Goal: Task Accomplishment & Management: Manage account settings

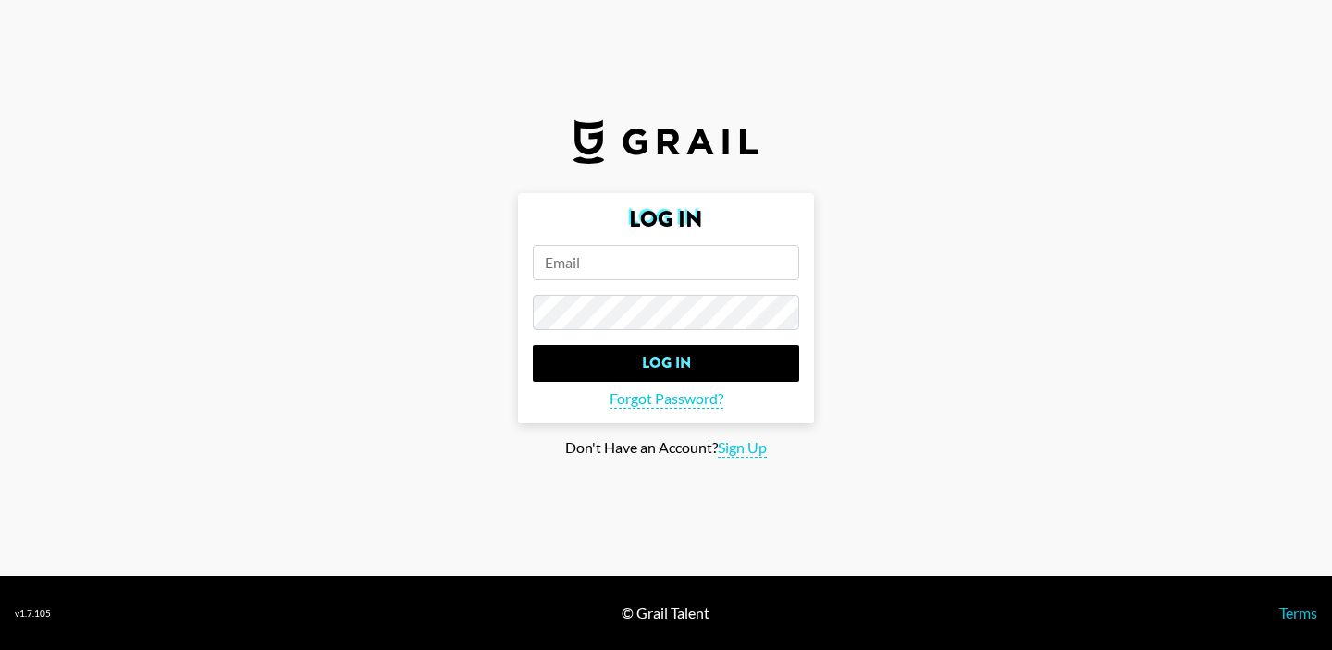
click at [572, 273] on input "email" at bounding box center [666, 262] width 266 height 35
type input "[PERSON_NAME][EMAIL_ADDRESS][PERSON_NAME][DOMAIN_NAME]"
click at [533, 345] on input "Log In" at bounding box center [666, 363] width 266 height 37
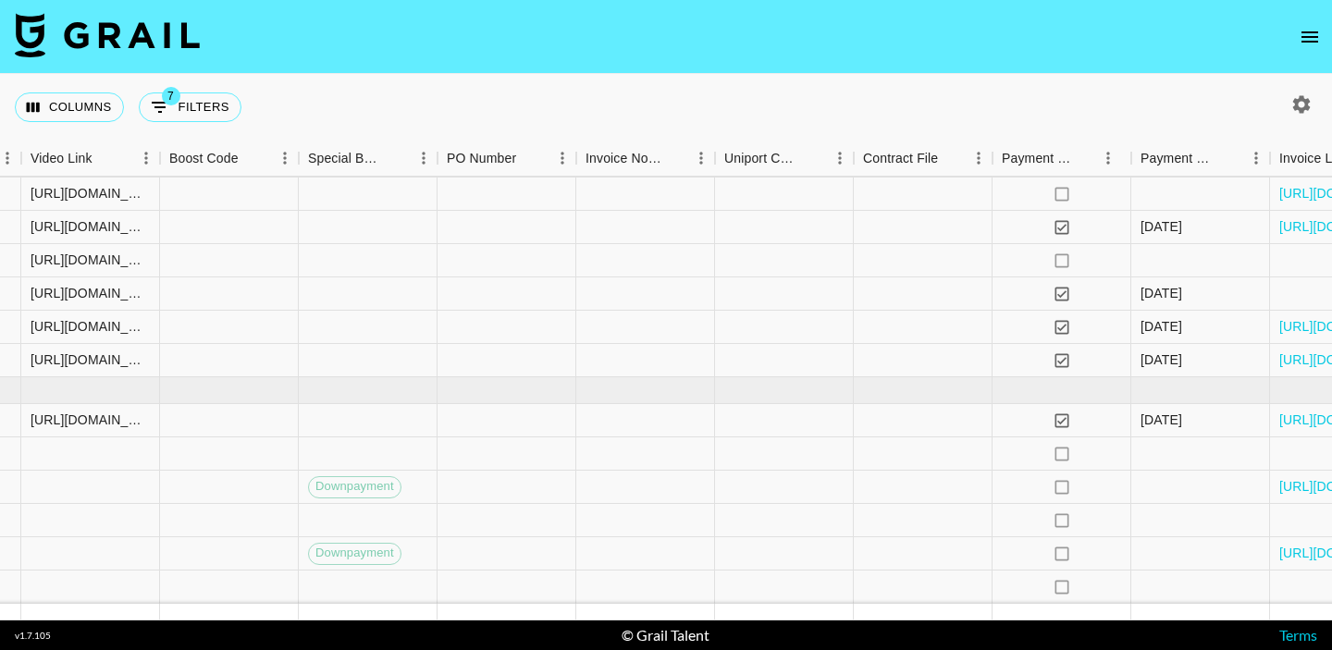
scroll to position [559, 2595]
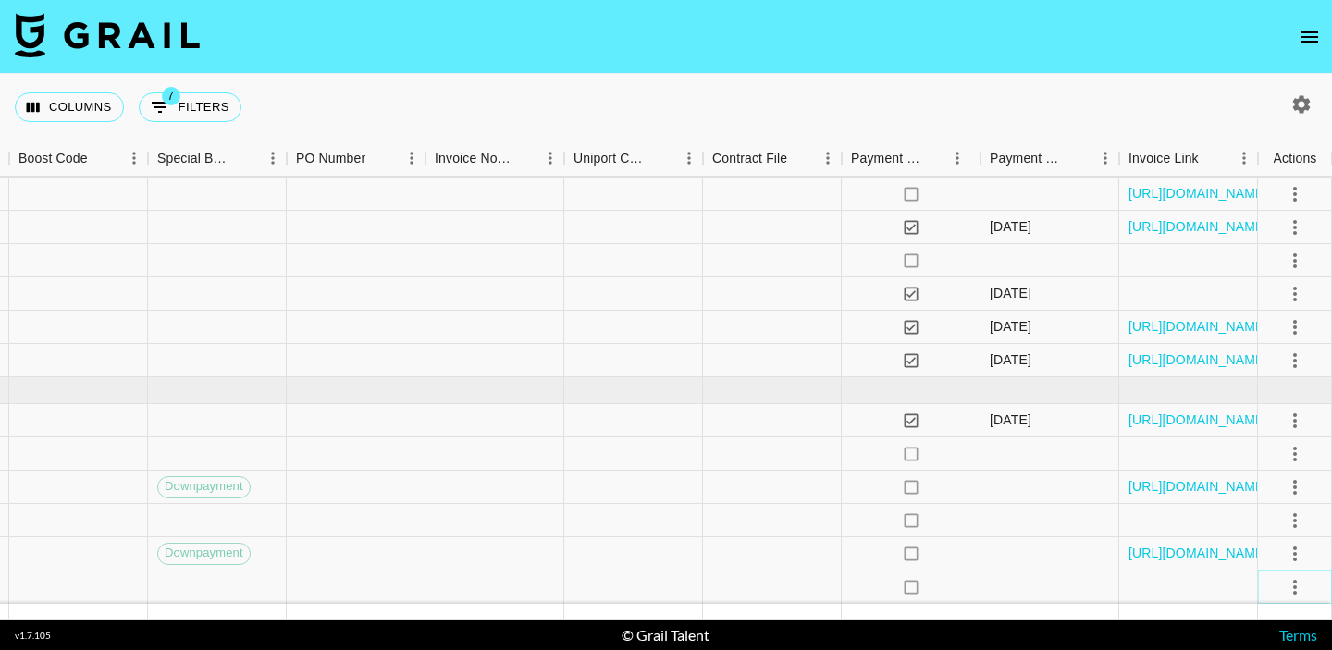
click at [1297, 580] on icon "select merge strategy" at bounding box center [1295, 587] width 22 height 22
click at [1266, 479] on li "Draft Created" at bounding box center [1272, 480] width 120 height 33
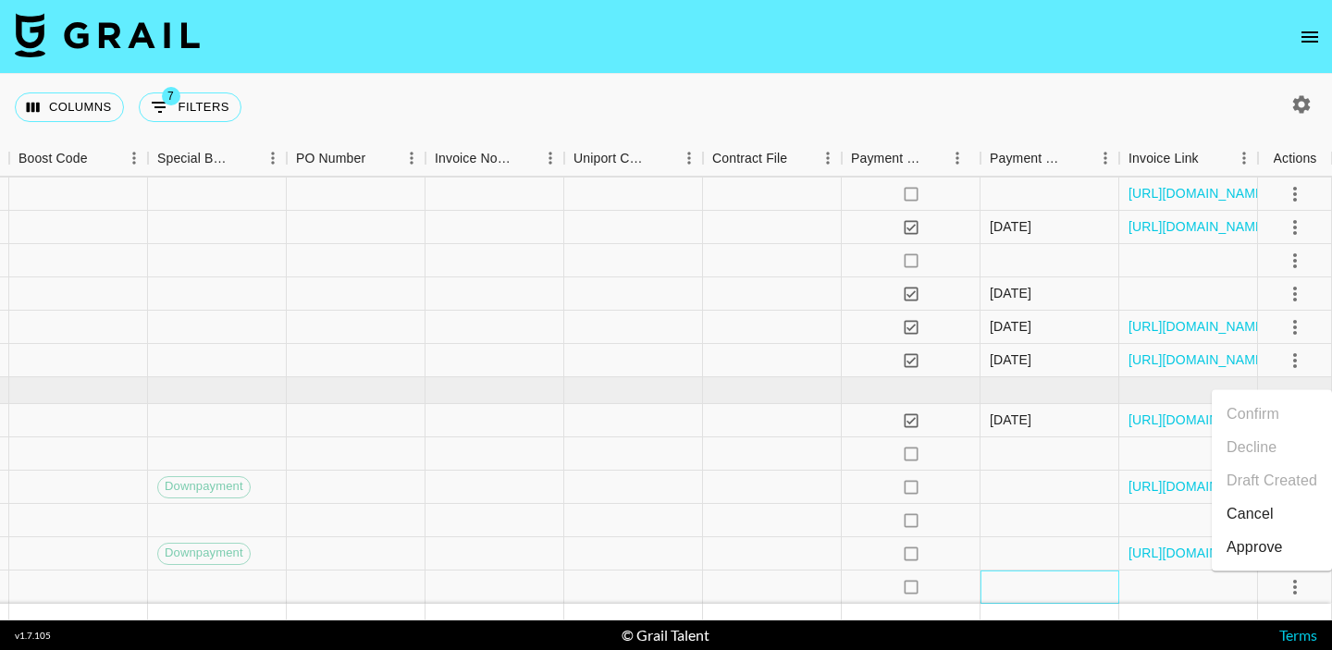
click at [1031, 586] on div at bounding box center [1049, 587] width 139 height 33
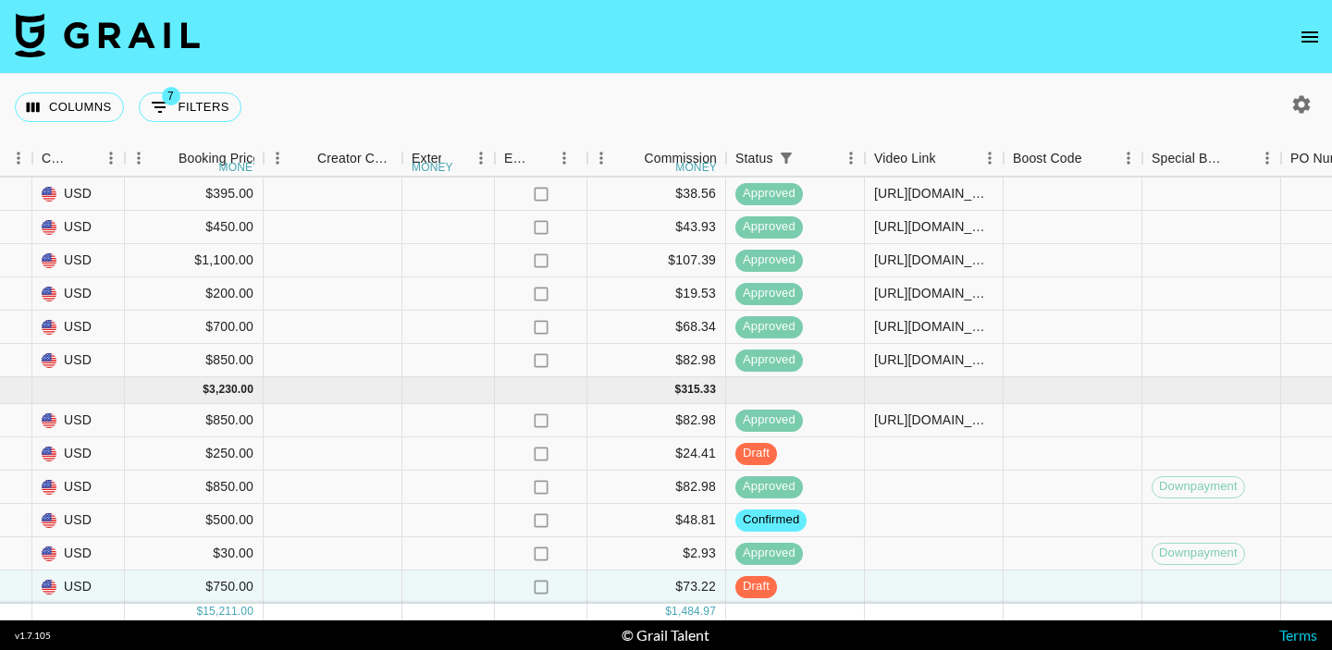
scroll to position [559, 1615]
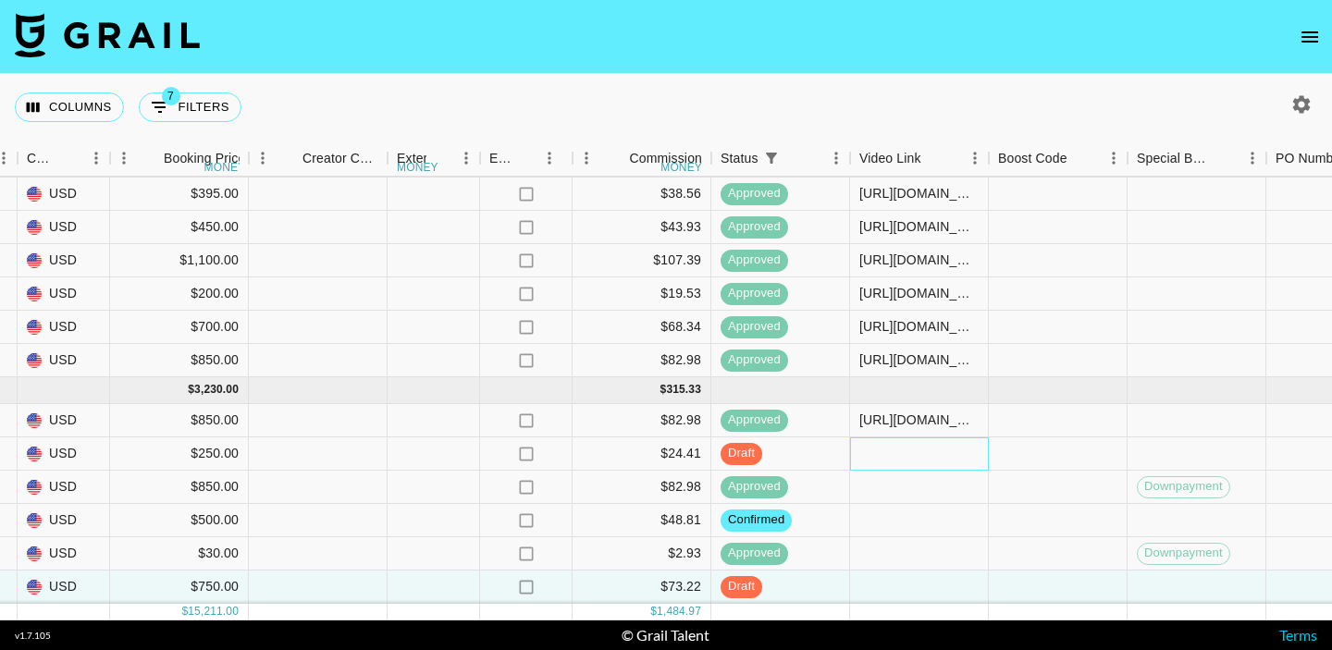
click at [873, 450] on div at bounding box center [919, 454] width 139 height 33
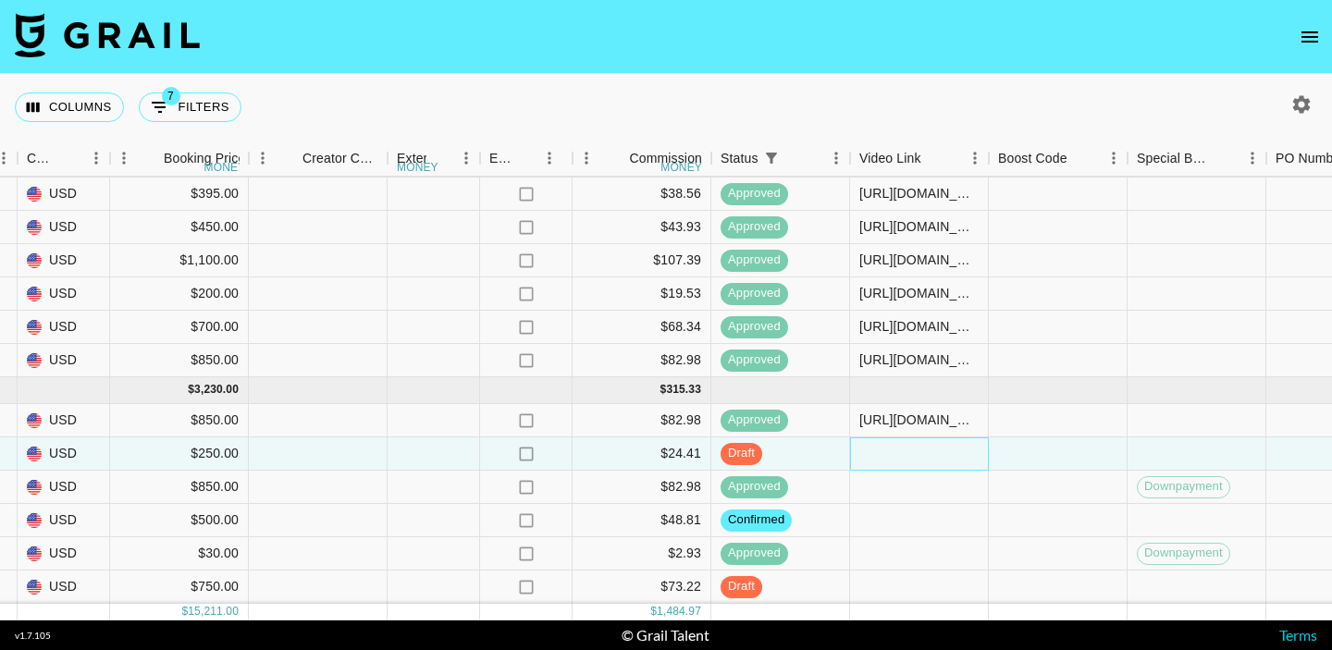
click at [873, 450] on div at bounding box center [919, 454] width 139 height 33
type input "https://www.tiktok.com/@tristipoopoo/video/7558812439433710879?is_from_webapp=1…"
click at [1039, 453] on div at bounding box center [1058, 454] width 139 height 33
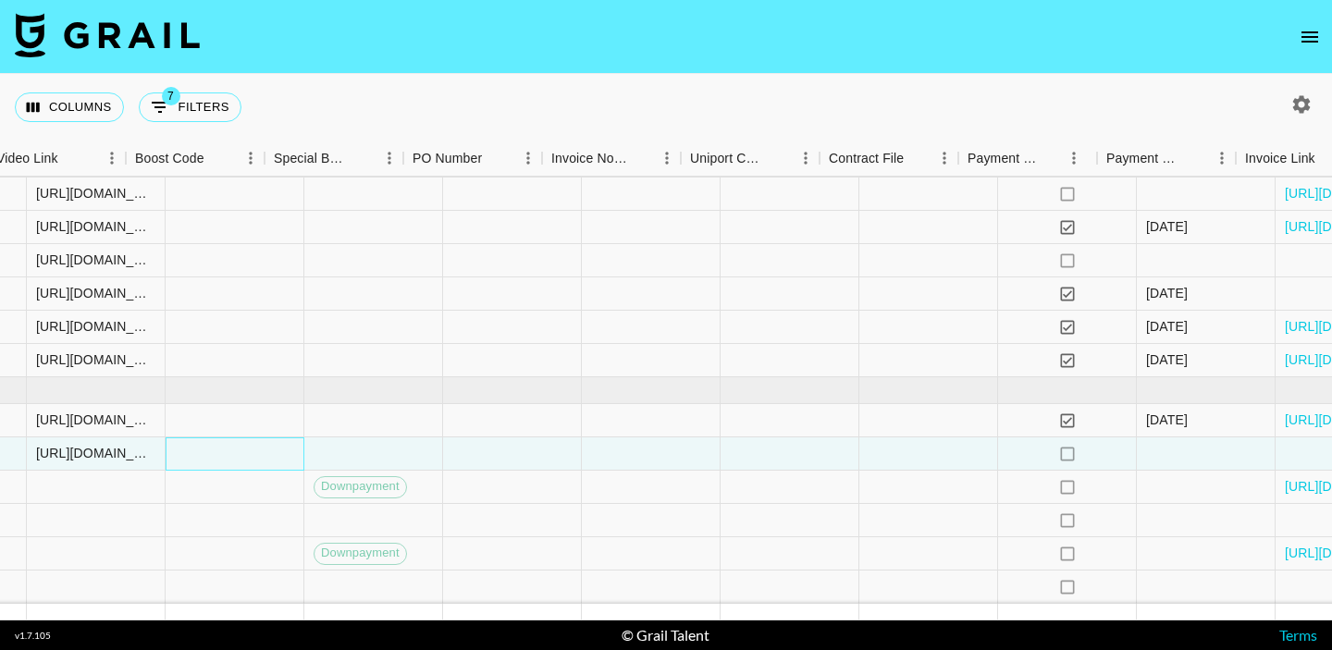
scroll to position [559, 2595]
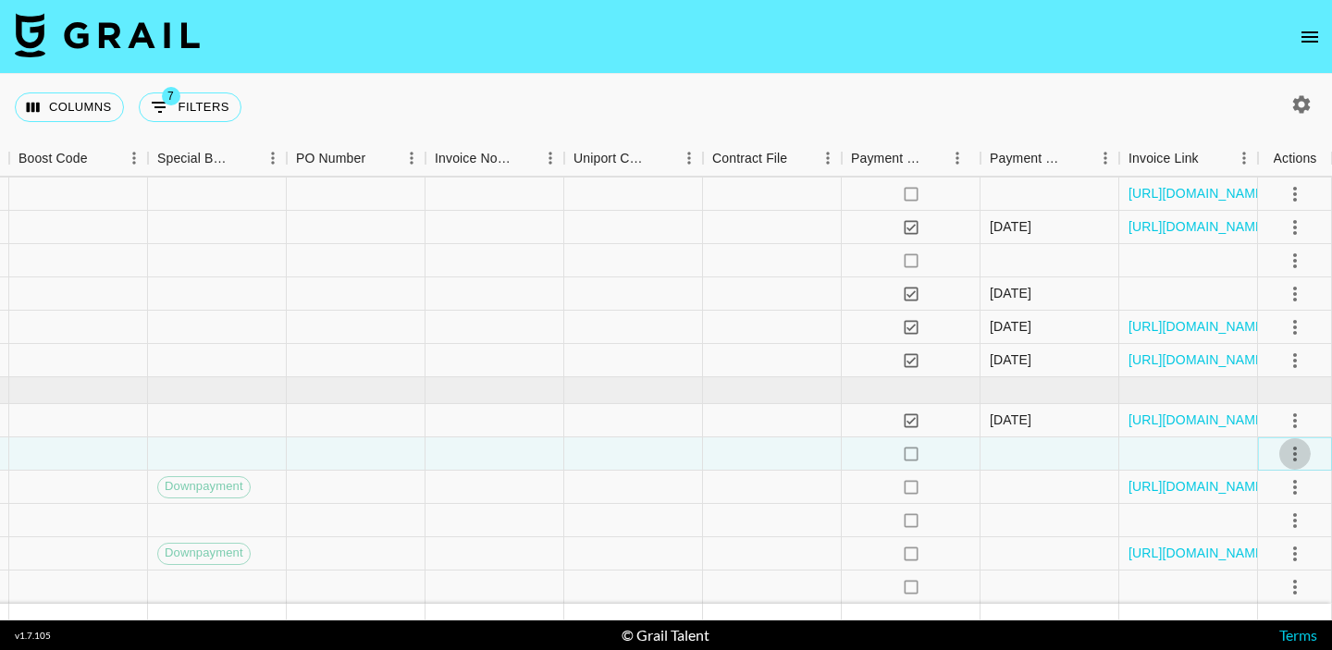
click at [1290, 456] on icon "select merge strategy" at bounding box center [1295, 454] width 22 height 22
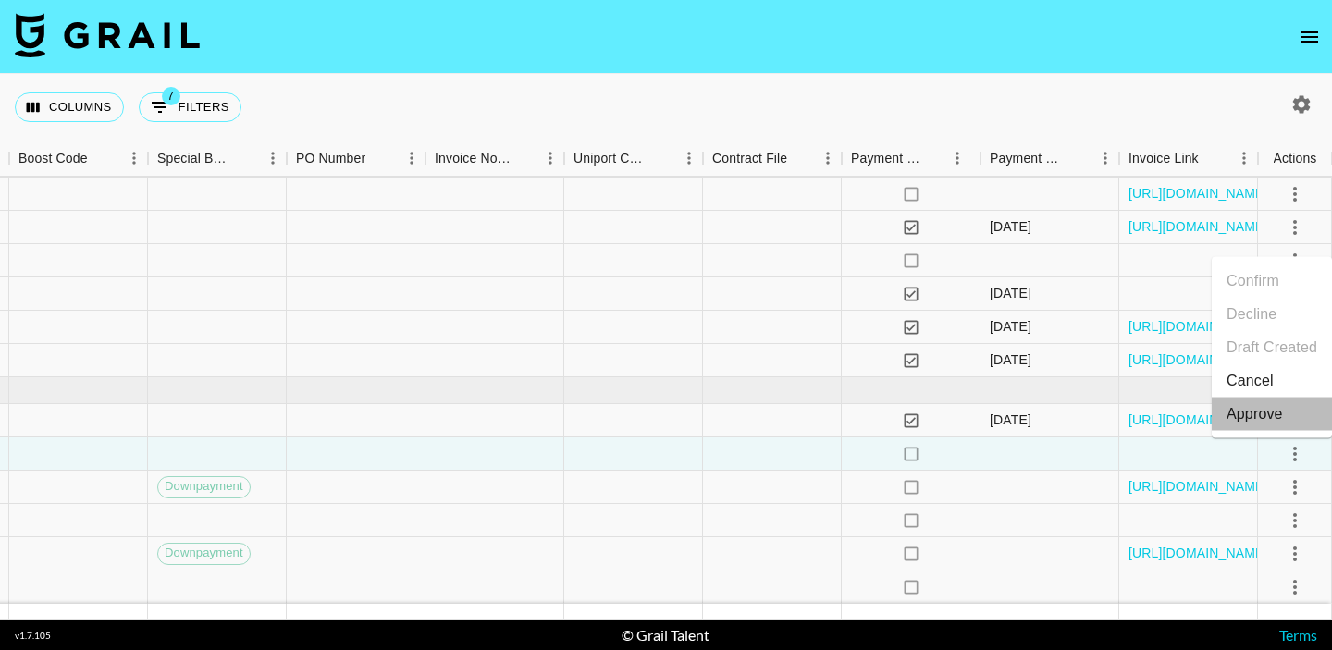
click at [1264, 420] on div "Approve" at bounding box center [1255, 414] width 56 height 22
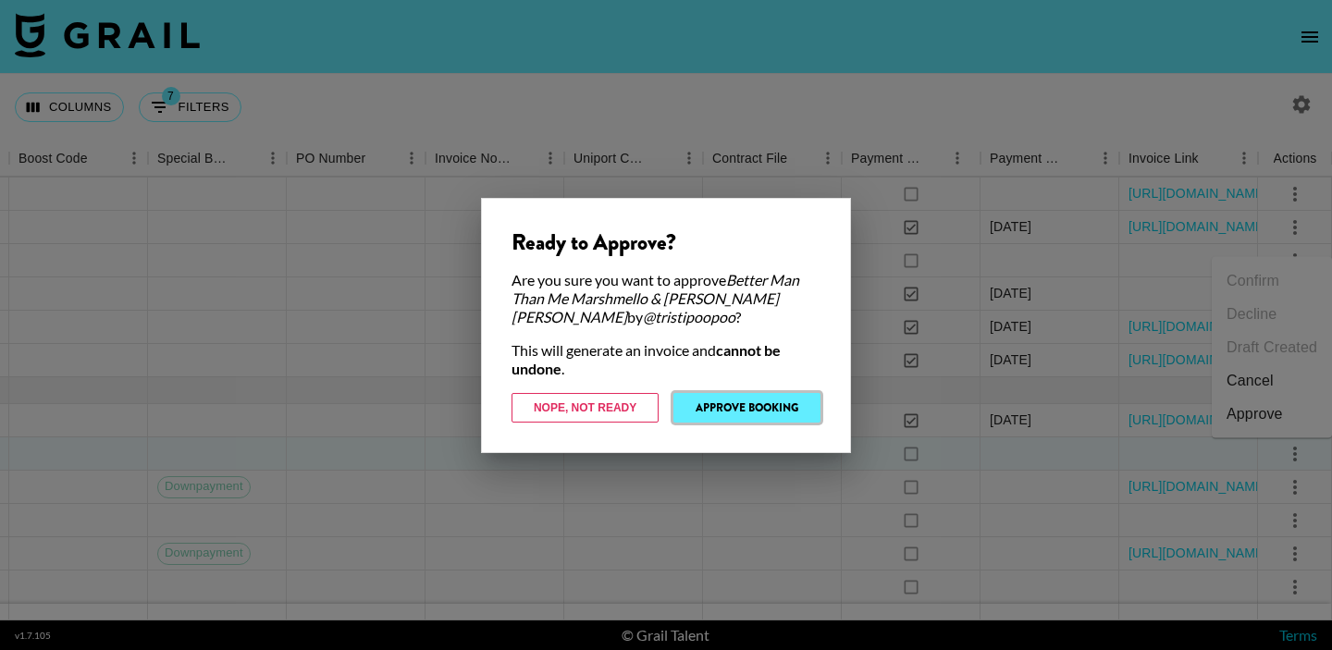
click at [737, 408] on button "Approve Booking" at bounding box center [746, 408] width 147 height 30
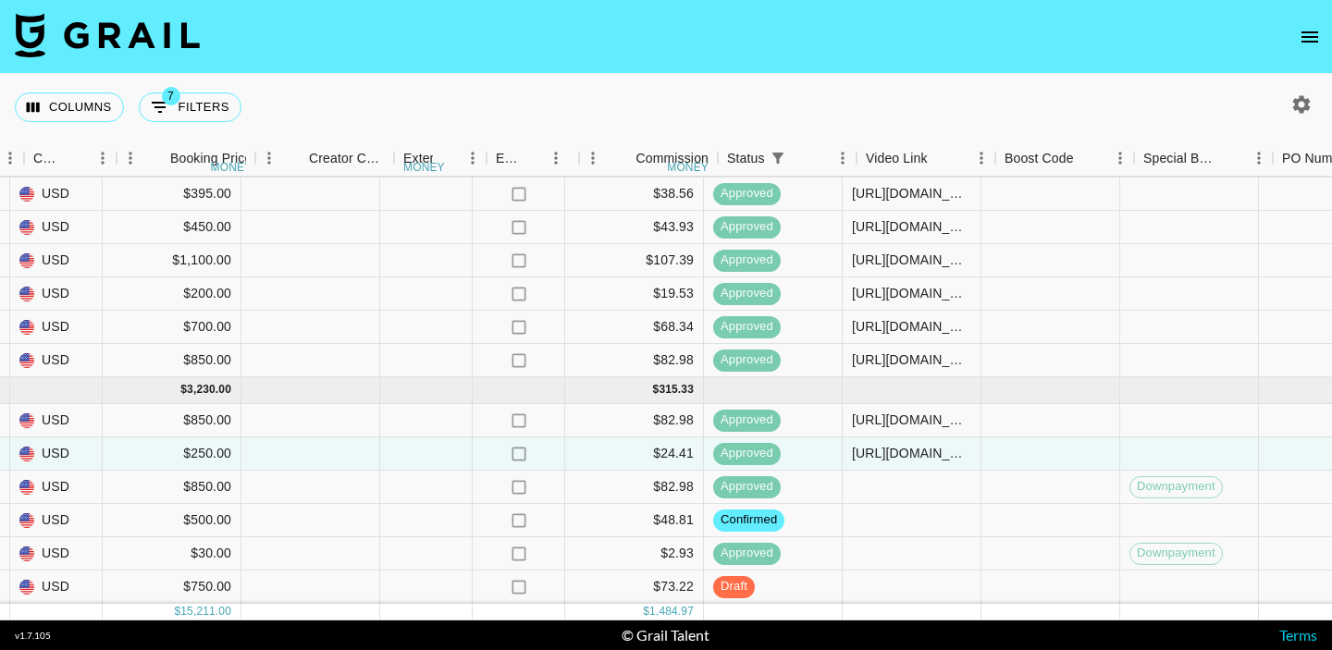
scroll to position [559, 1609]
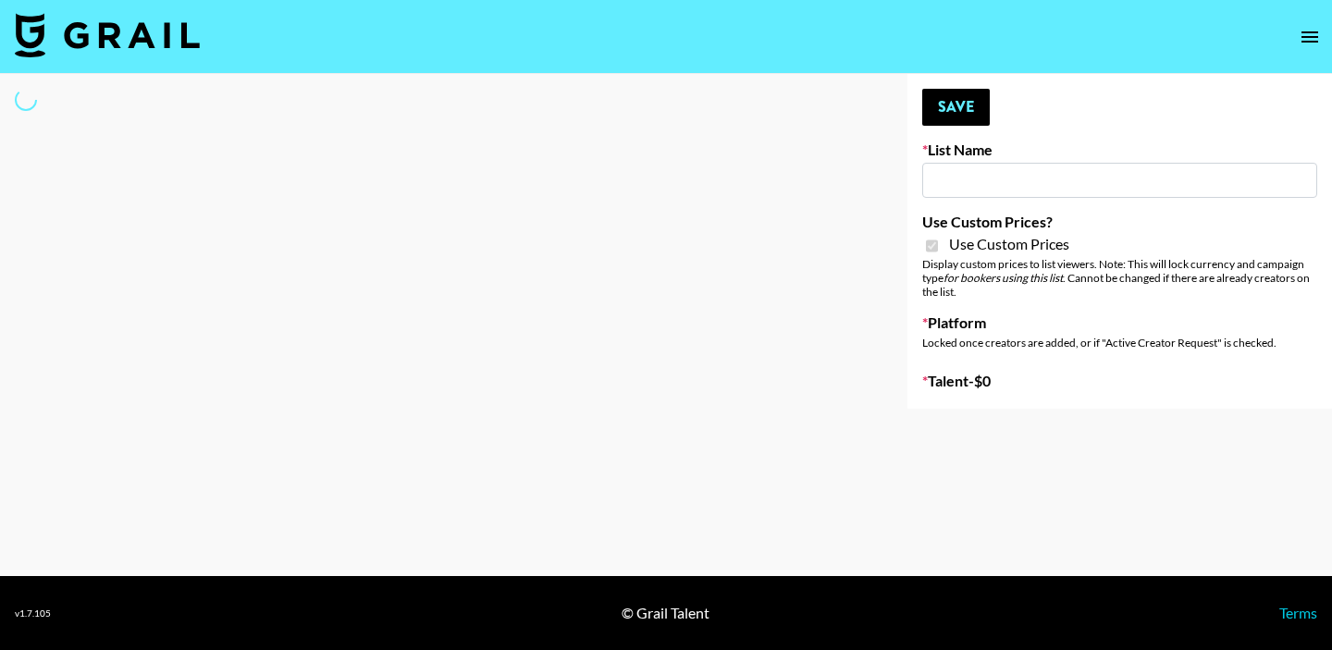
type input "[PERSON_NAME] Make-Up AI Assistant"
checkbox input "true"
select select "Brand"
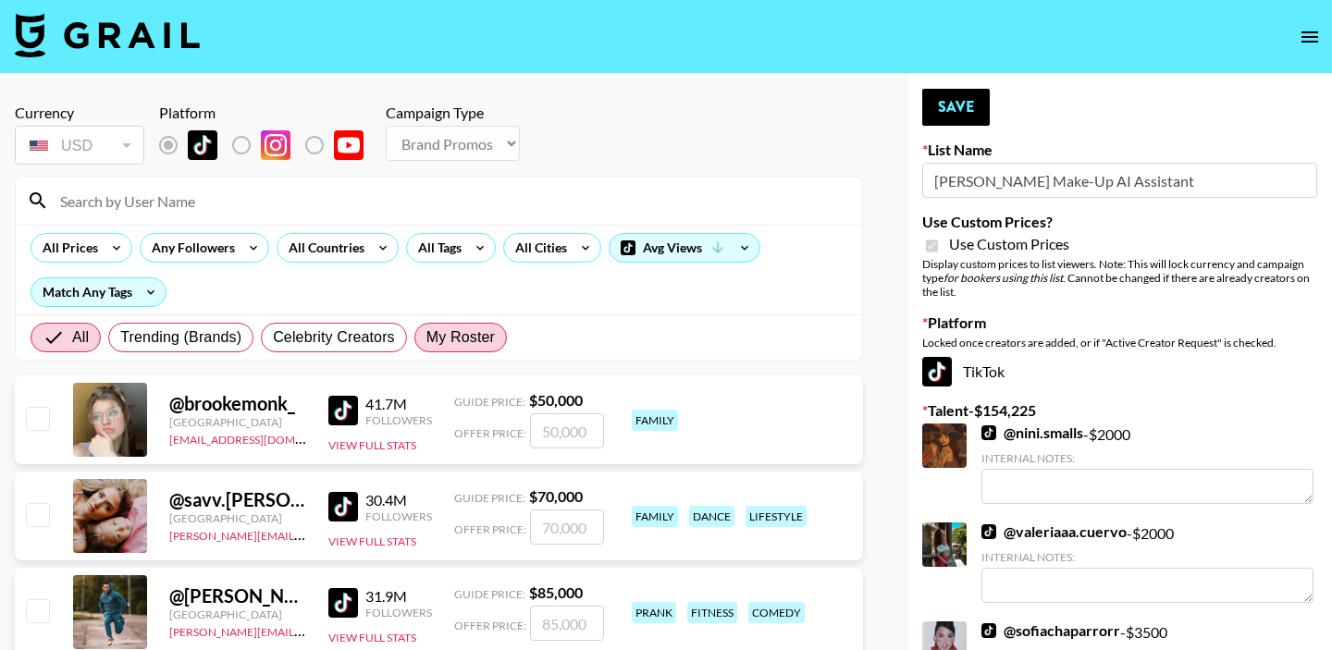
click at [477, 330] on span "My Roster" at bounding box center [460, 338] width 68 height 22
click at [426, 338] on input "My Roster" at bounding box center [426, 338] width 0 height 0
radio input "true"
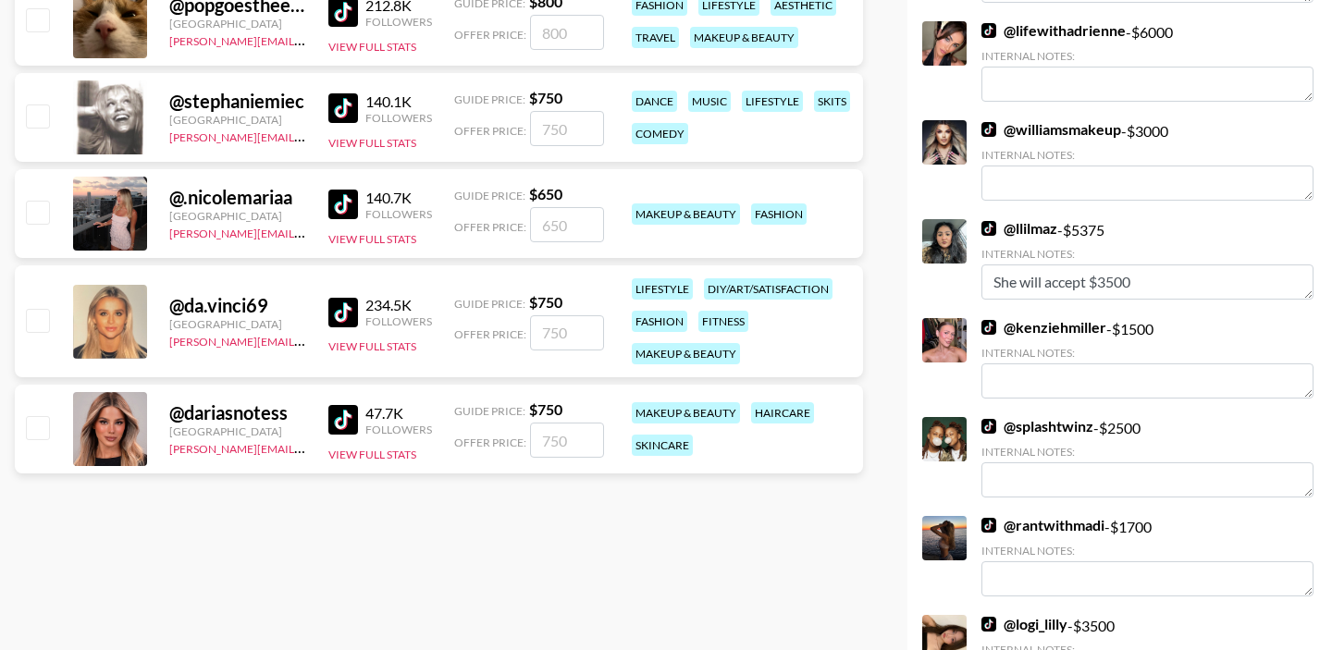
scroll to position [1113, 0]
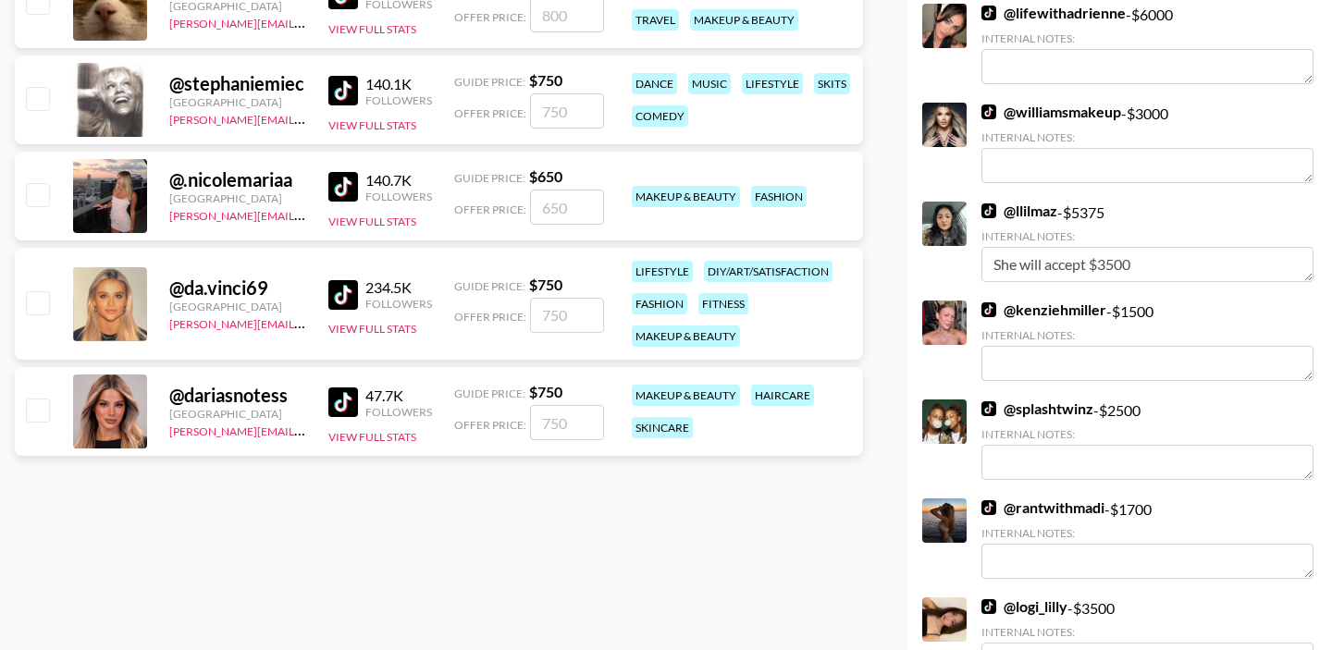
click at [34, 408] on input "checkbox" at bounding box center [37, 410] width 22 height 22
checkbox input "true"
type input "750"
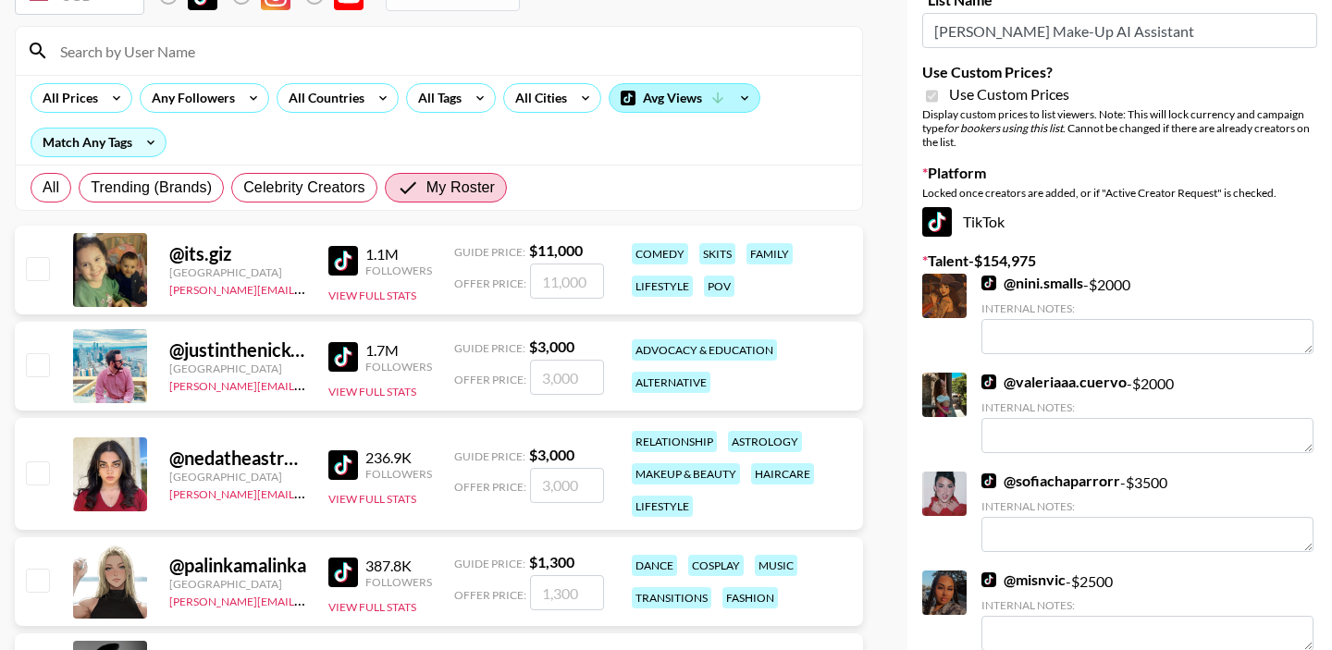
scroll to position [0, 0]
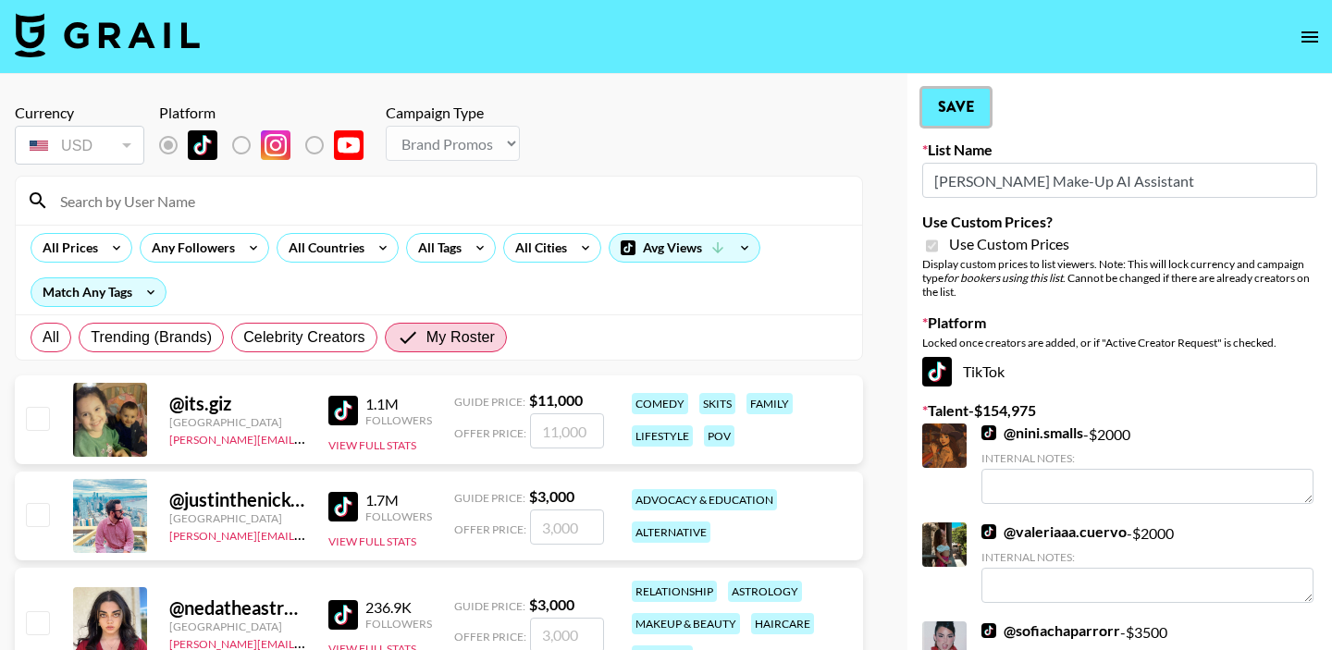
click at [964, 107] on button "Save" at bounding box center [956, 107] width 68 height 37
